Goal: Information Seeking & Learning: Check status

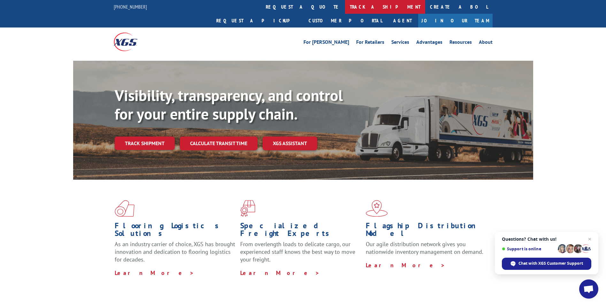
click at [345, 6] on link "track a shipment" at bounding box center [385, 7] width 80 height 14
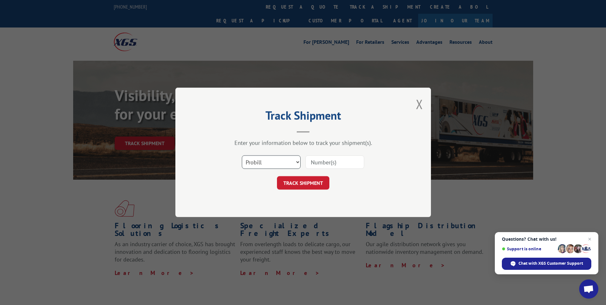
click at [296, 161] on select "Select category... Probill BOL PO" at bounding box center [271, 162] width 59 height 13
select select "bol"
click at [242, 156] on select "Select category... Probill BOL PO" at bounding box center [271, 162] width 59 height 13
click at [350, 162] on input at bounding box center [334, 162] width 59 height 13
type input "7038671"
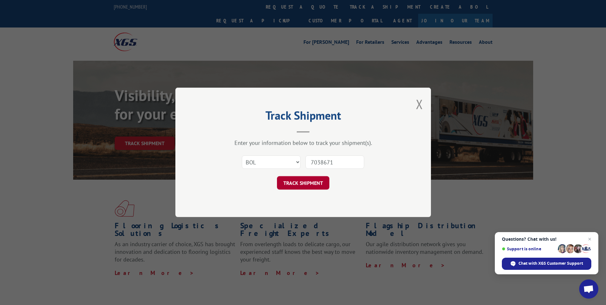
click at [297, 182] on button "TRACK SHIPMENT" at bounding box center [303, 182] width 52 height 13
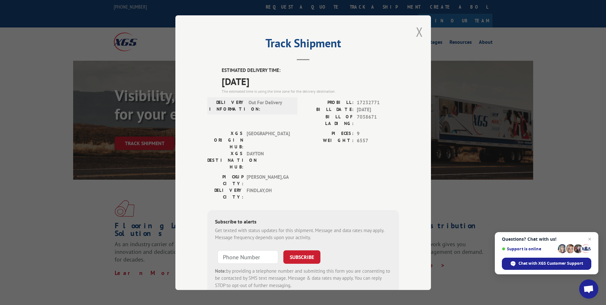
click at [418, 34] on button "Close modal" at bounding box center [419, 31] width 7 height 17
